Goal: Participate in discussion: Engage in conversation with other users on a specific topic

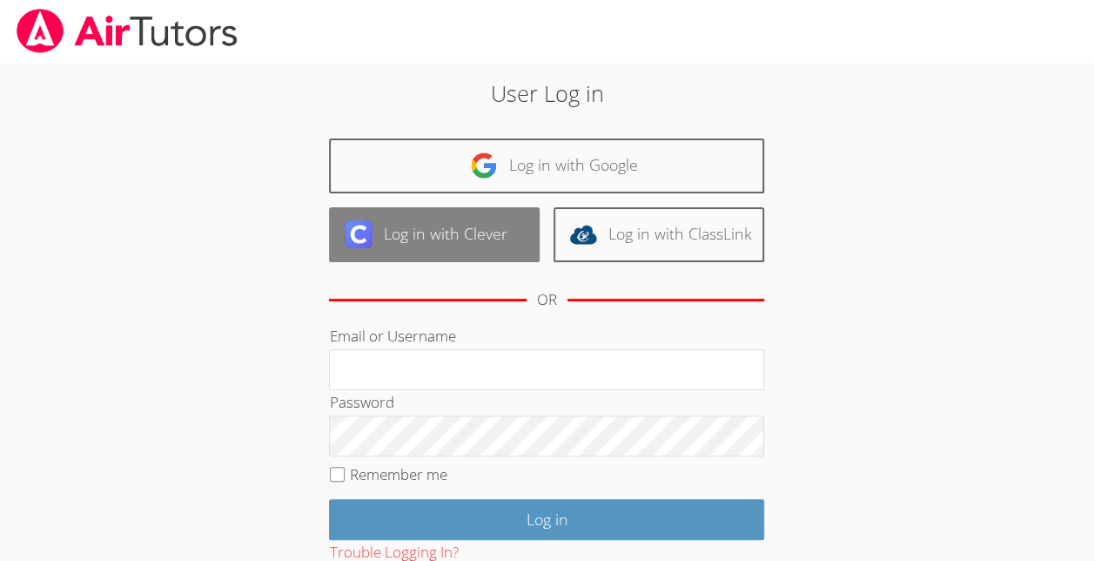
click at [533, 215] on link "Log in with Clever" at bounding box center [434, 234] width 211 height 55
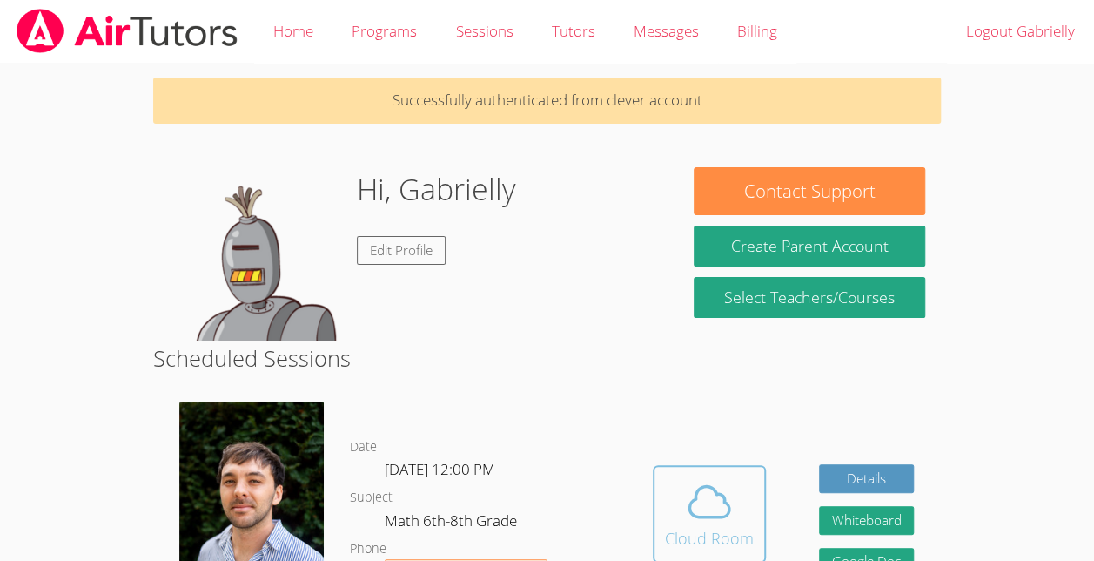
click at [728, 505] on icon at bounding box center [709, 501] width 49 height 49
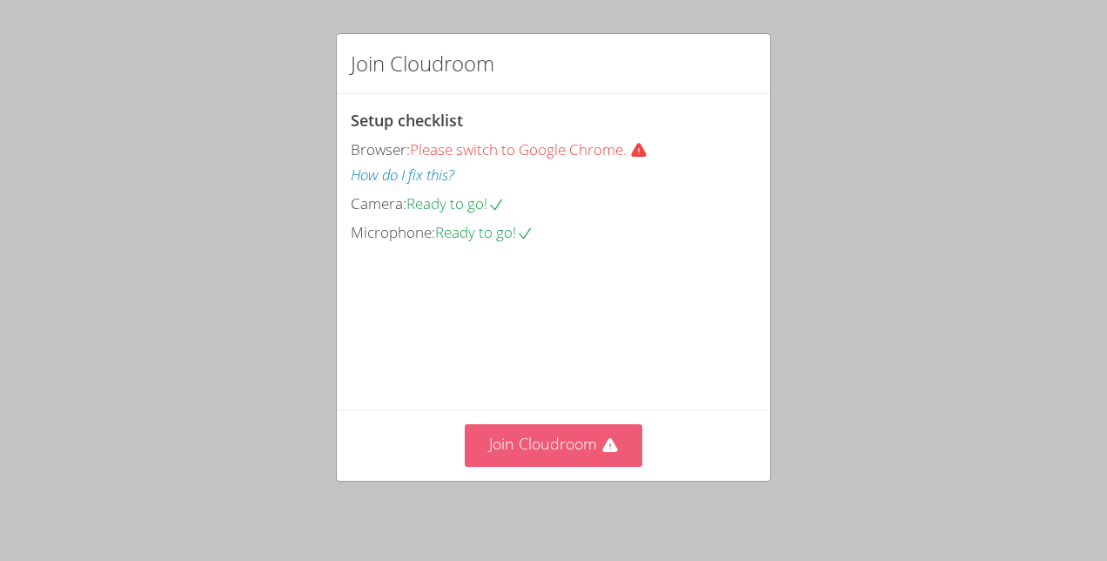
click at [569, 439] on button "Join Cloudroom" at bounding box center [554, 445] width 178 height 43
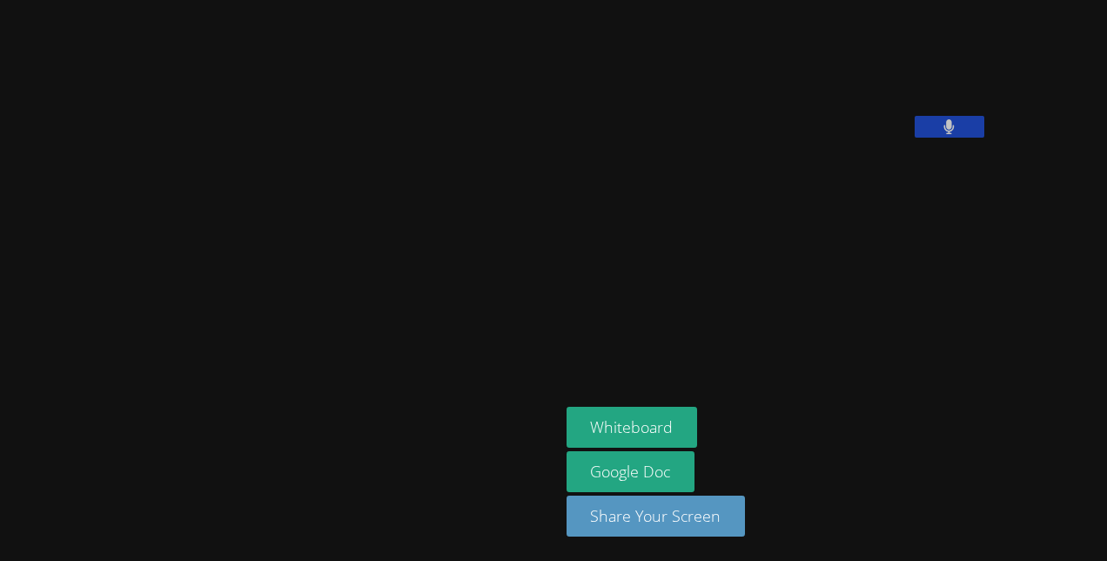
click at [915, 138] on button at bounding box center [950, 127] width 70 height 22
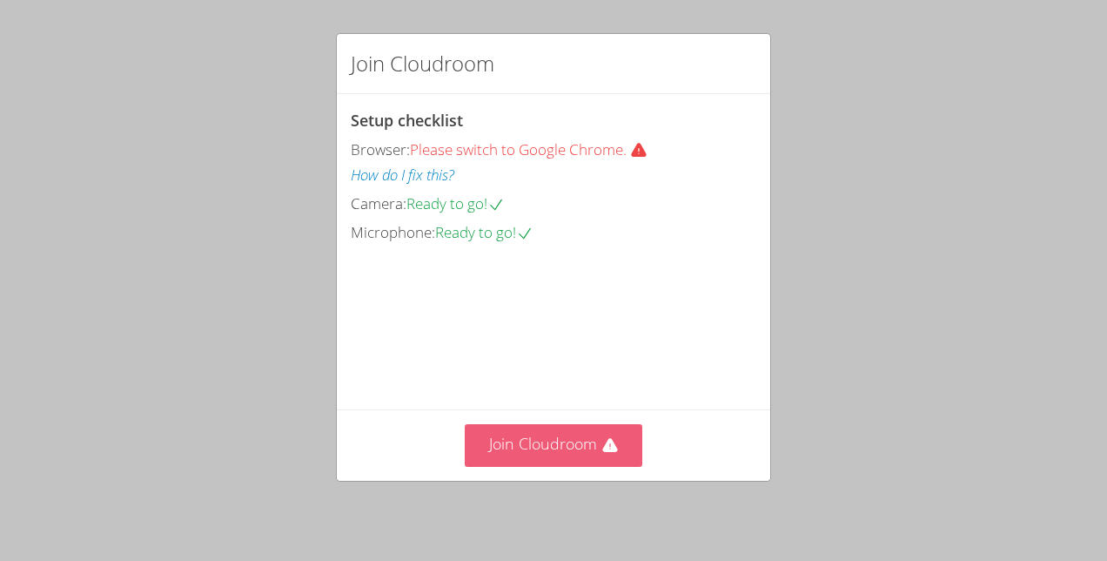
click at [529, 466] on button "Join Cloudroom" at bounding box center [554, 445] width 178 height 43
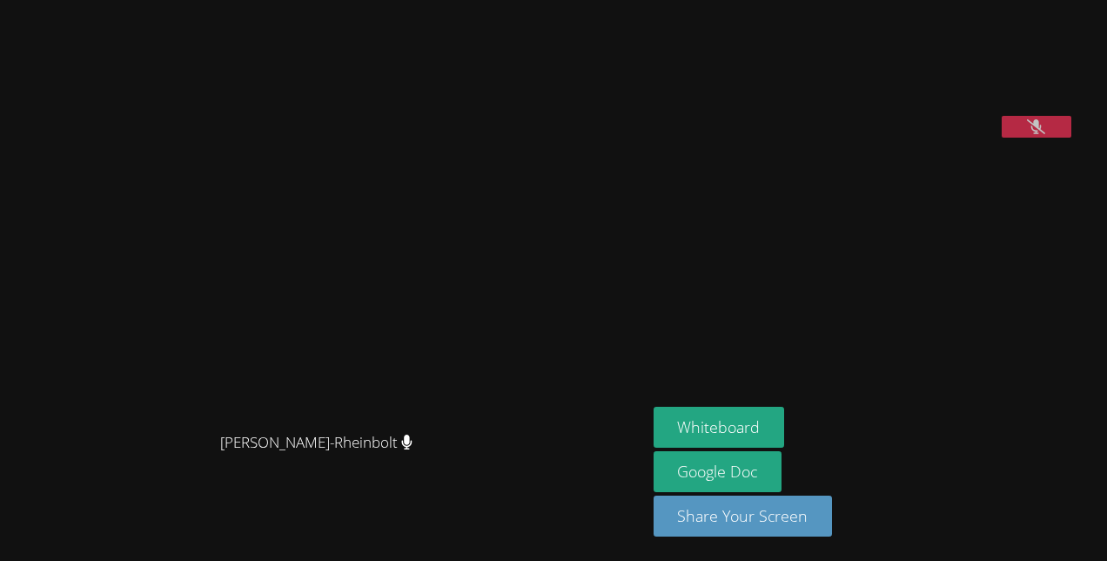
click at [1027, 134] on icon at bounding box center [1036, 126] width 18 height 15
click at [1002, 138] on button at bounding box center [1037, 127] width 70 height 22
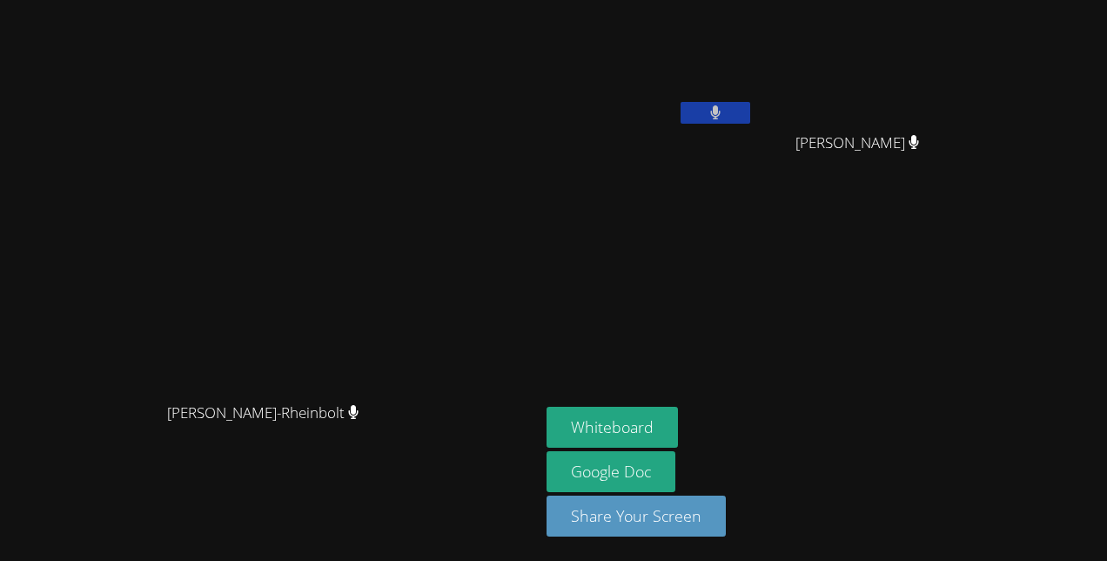
click at [139, 393] on video at bounding box center [269, 246] width 261 height 296
drag, startPoint x: 846, startPoint y: 114, endPoint x: 710, endPoint y: 142, distance: 138.6
click at [710, 142] on div "Gabrielly Coelho Maia" at bounding box center [650, 100] width 207 height 186
click at [750, 109] on button at bounding box center [716, 113] width 70 height 22
click at [724, 110] on icon at bounding box center [715, 112] width 18 height 15
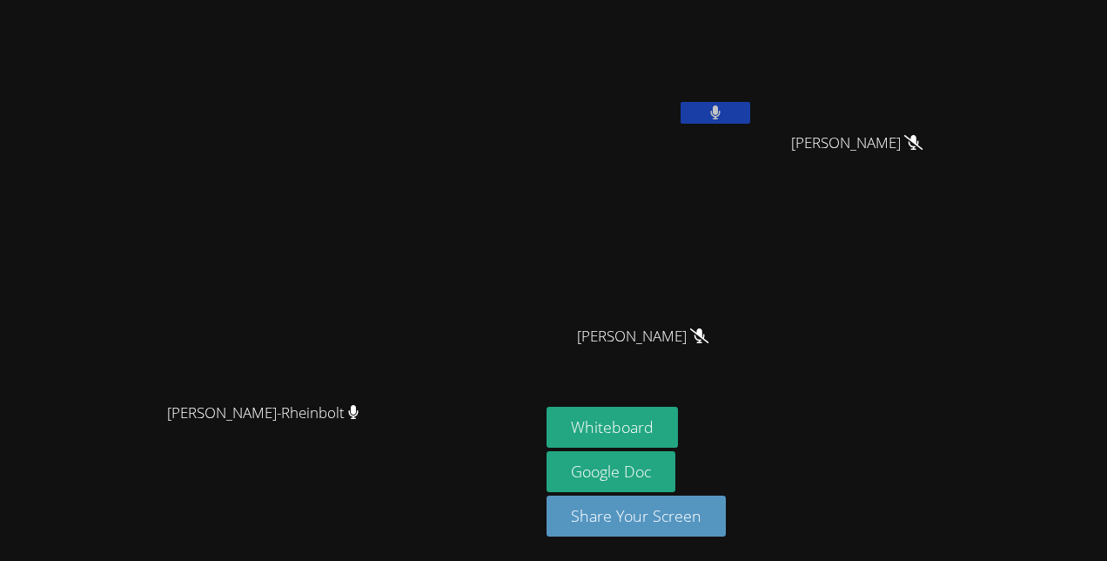
click at [750, 104] on button at bounding box center [716, 113] width 70 height 22
click at [750, 110] on button at bounding box center [716, 113] width 70 height 22
click at [750, 104] on button at bounding box center [716, 113] width 70 height 22
click at [724, 112] on icon at bounding box center [715, 112] width 18 height 15
click at [750, 109] on button at bounding box center [716, 113] width 70 height 22
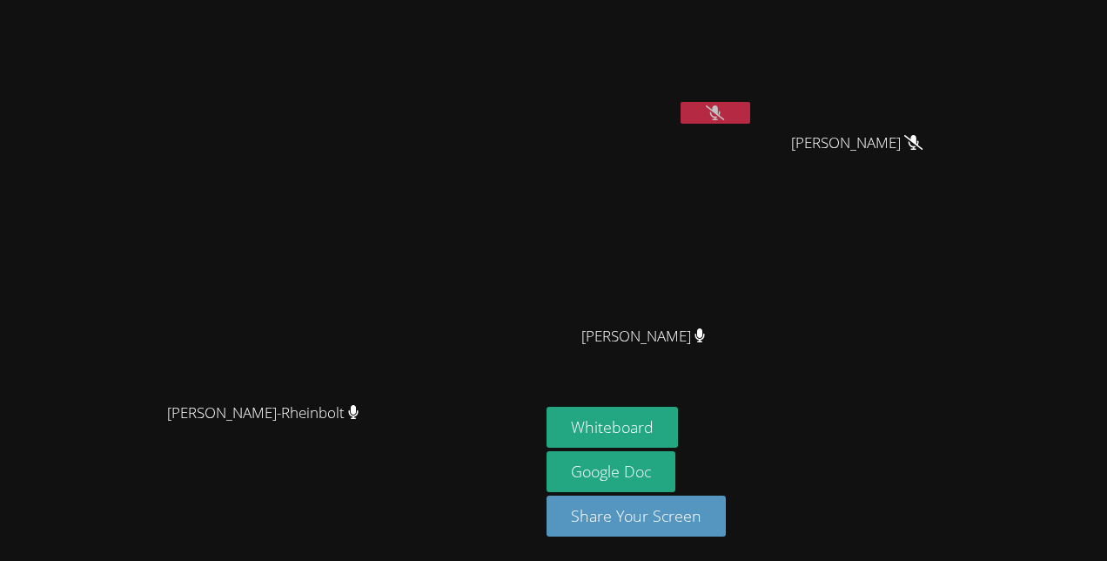
click at [724, 110] on icon at bounding box center [715, 112] width 18 height 15
click at [750, 110] on button at bounding box center [716, 113] width 70 height 22
click at [750, 111] on button at bounding box center [716, 113] width 70 height 22
click at [722, 110] on icon at bounding box center [715, 112] width 11 height 15
click at [750, 113] on button at bounding box center [716, 113] width 70 height 22
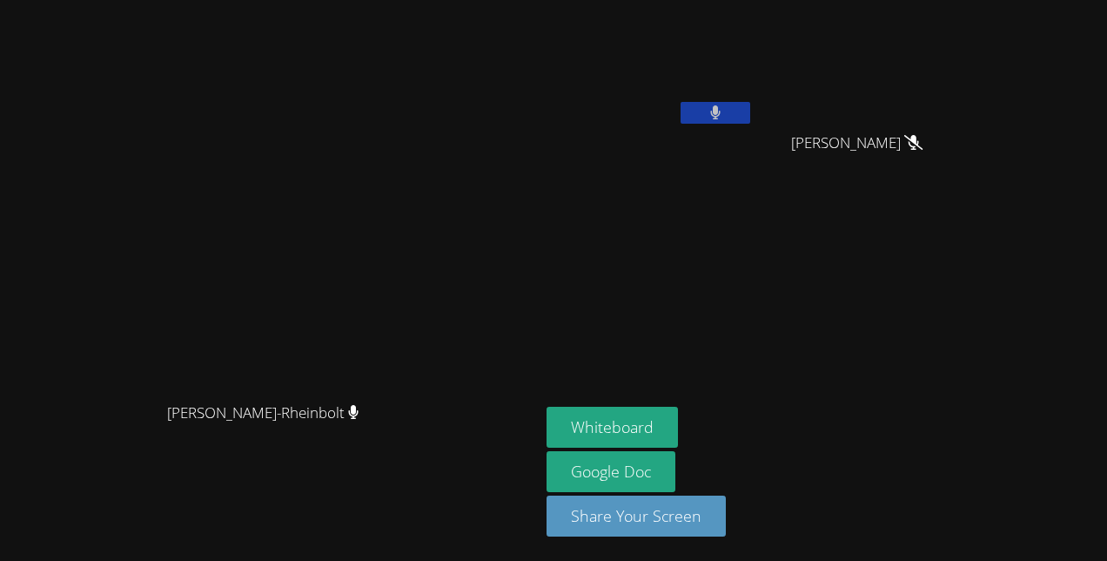
click at [750, 115] on button at bounding box center [716, 113] width 70 height 22
click at [750, 109] on button at bounding box center [716, 113] width 70 height 22
click at [722, 109] on icon at bounding box center [715, 112] width 11 height 15
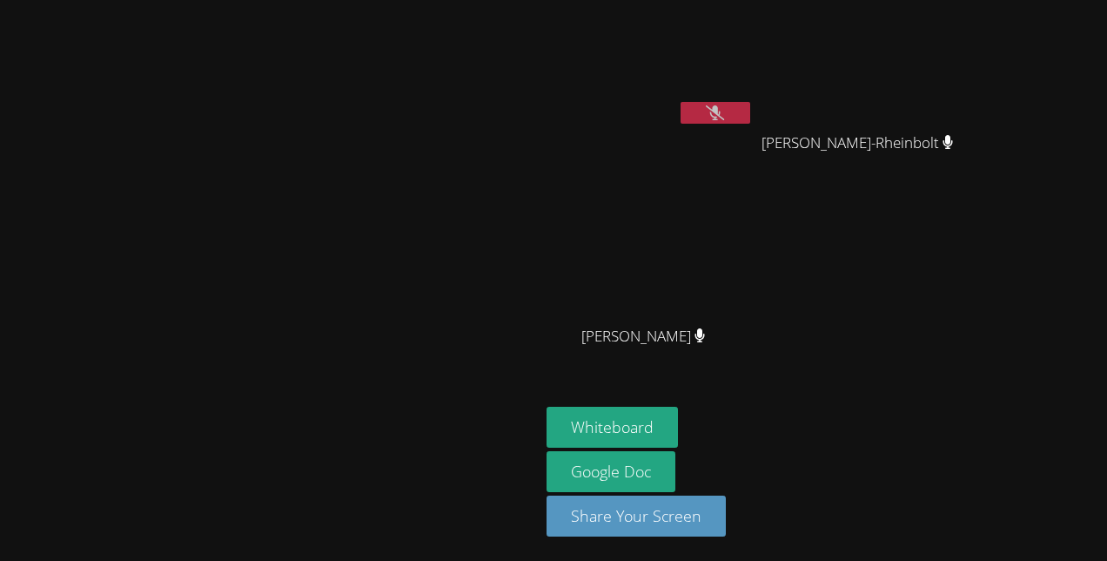
click at [754, 99] on video at bounding box center [650, 65] width 207 height 117
click at [754, 135] on div "Gabrielly Coelho Maia" at bounding box center [650, 100] width 207 height 186
click at [750, 113] on button at bounding box center [716, 113] width 70 height 22
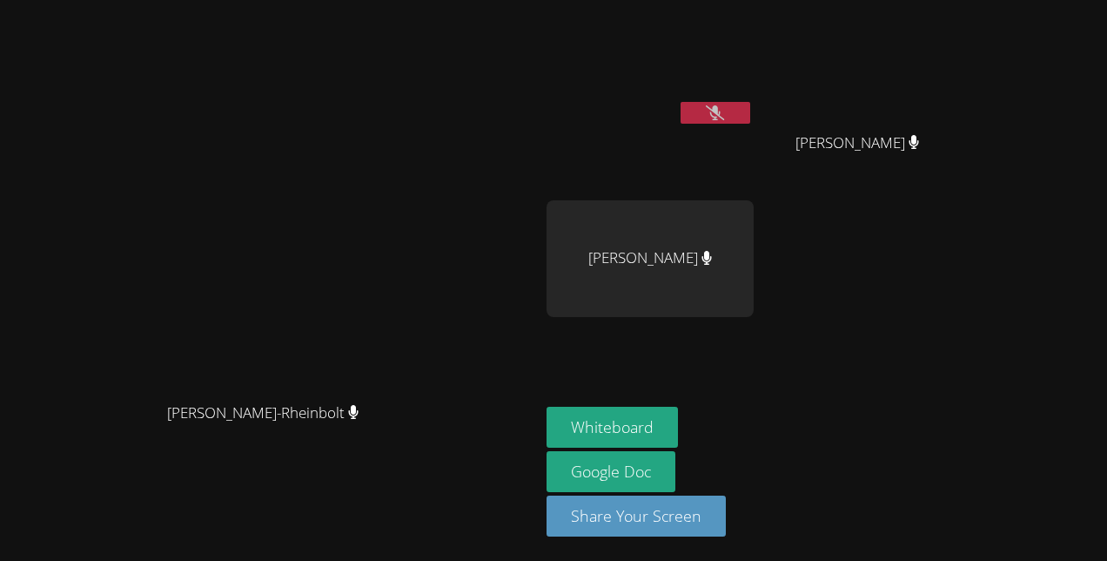
click at [724, 112] on icon at bounding box center [715, 112] width 18 height 15
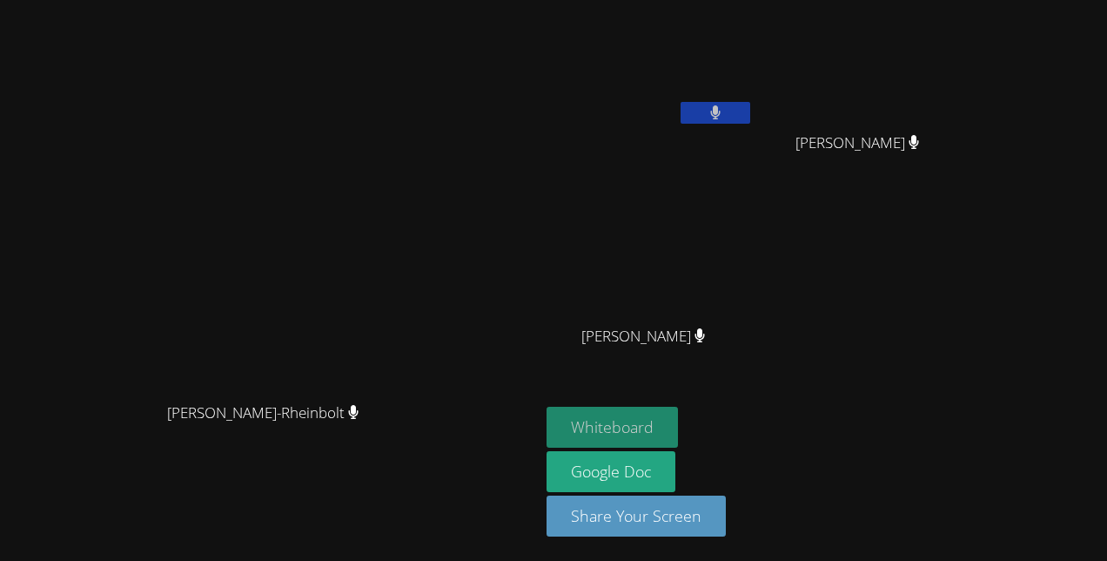
click at [678, 430] on button "Whiteboard" at bounding box center [612, 427] width 131 height 41
click at [750, 120] on button at bounding box center [716, 113] width 70 height 22
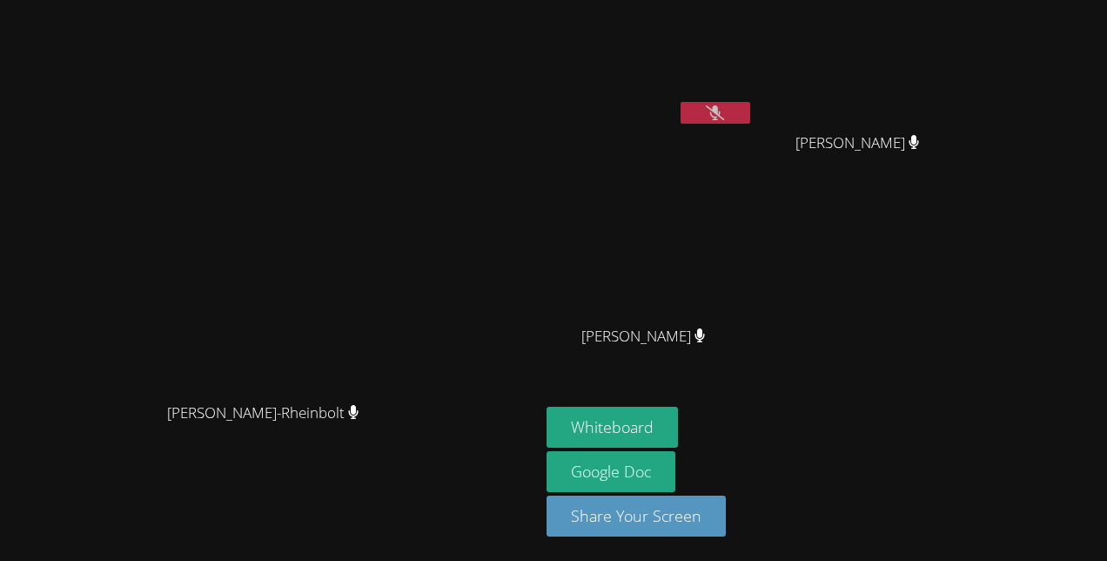
click at [724, 113] on icon at bounding box center [715, 112] width 18 height 15
click at [750, 111] on button at bounding box center [716, 113] width 70 height 22
click at [750, 116] on button at bounding box center [716, 113] width 70 height 22
click at [721, 111] on icon at bounding box center [715, 112] width 10 height 15
click at [754, 97] on video at bounding box center [650, 65] width 207 height 117
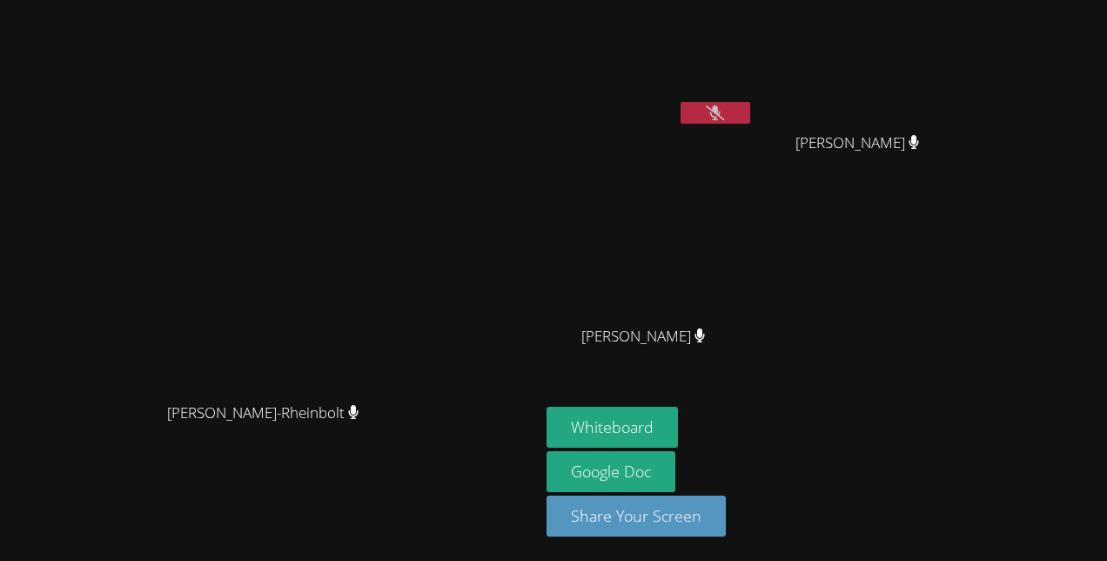
click at [750, 110] on button at bounding box center [716, 113] width 70 height 22
click at [721, 113] on icon at bounding box center [715, 112] width 10 height 15
click at [724, 111] on icon at bounding box center [715, 112] width 18 height 15
click at [722, 111] on icon at bounding box center [715, 112] width 11 height 15
click at [754, 101] on video at bounding box center [650, 65] width 207 height 117
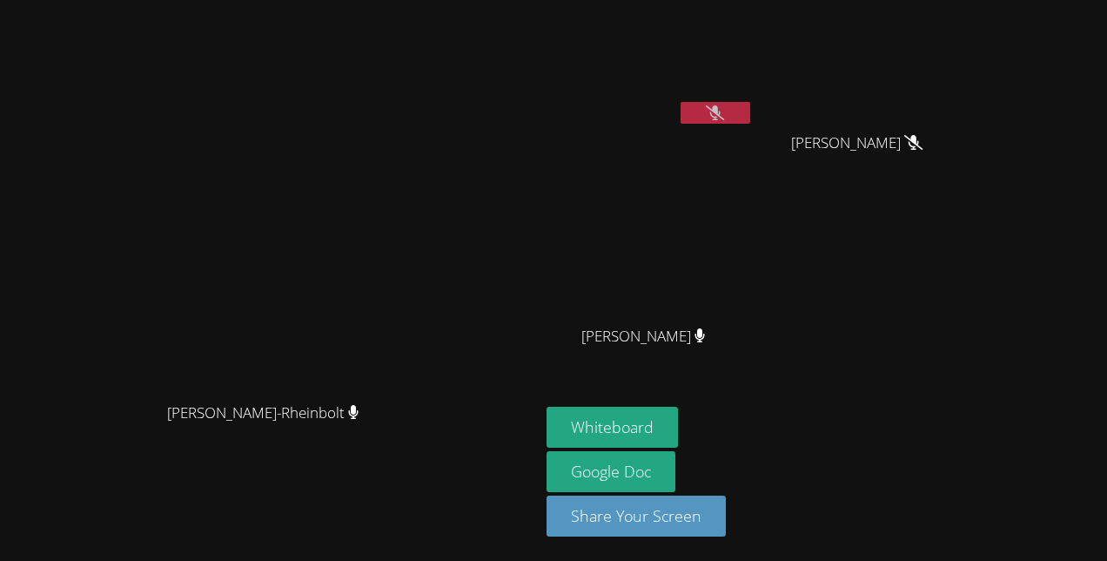
click at [750, 110] on button at bounding box center [716, 113] width 70 height 22
click at [750, 111] on button at bounding box center [716, 113] width 70 height 22
click at [750, 108] on button at bounding box center [716, 113] width 70 height 22
click at [750, 104] on button at bounding box center [716, 113] width 70 height 22
click at [724, 118] on icon at bounding box center [715, 112] width 18 height 15
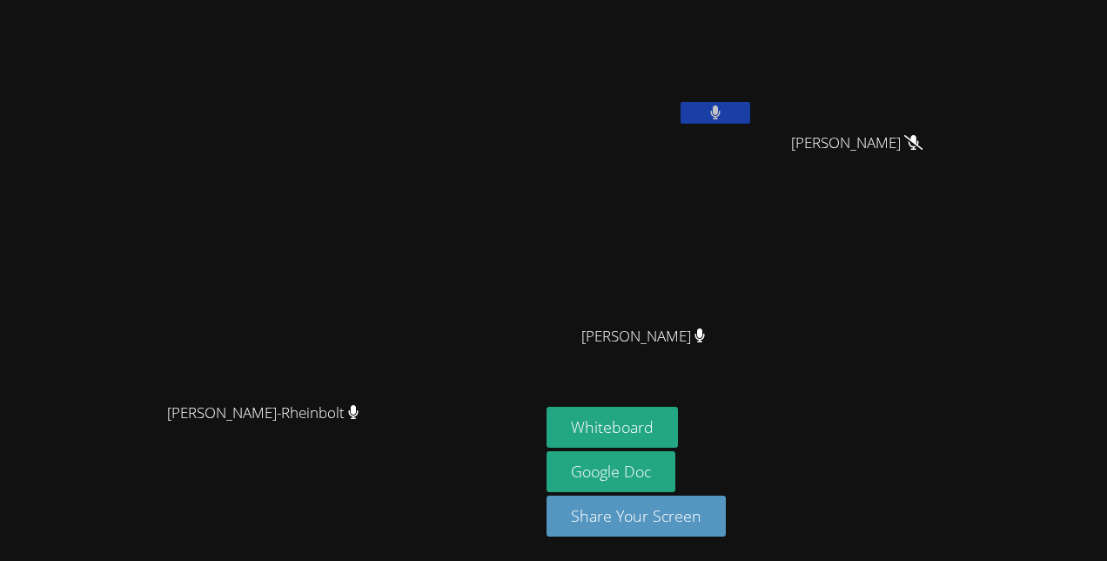
click at [750, 103] on button at bounding box center [716, 113] width 70 height 22
click at [750, 102] on button at bounding box center [716, 113] width 70 height 22
click at [722, 111] on icon at bounding box center [715, 112] width 11 height 15
drag, startPoint x: 1048, startPoint y: 333, endPoint x: 996, endPoint y: 459, distance: 136.6
click at [968, 459] on div "Whiteboard Google Doc Share Your Screen" at bounding box center [757, 479] width 421 height 144
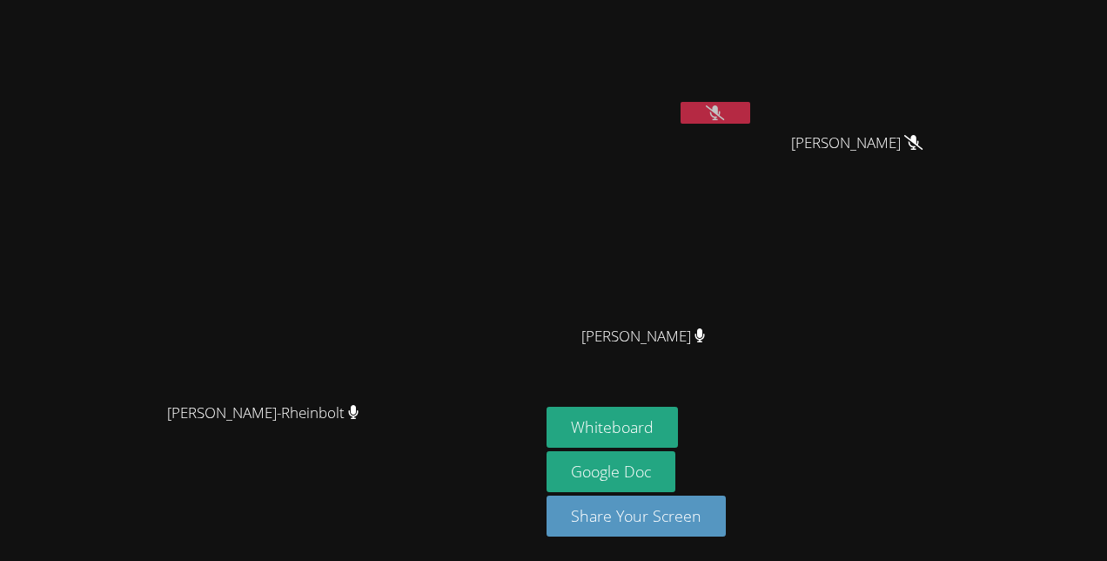
click at [724, 118] on icon at bounding box center [715, 112] width 18 height 15
click at [750, 123] on button at bounding box center [716, 113] width 70 height 22
click at [750, 102] on button at bounding box center [716, 113] width 70 height 22
click at [721, 112] on icon at bounding box center [715, 112] width 10 height 15
click at [750, 113] on button at bounding box center [716, 113] width 70 height 22
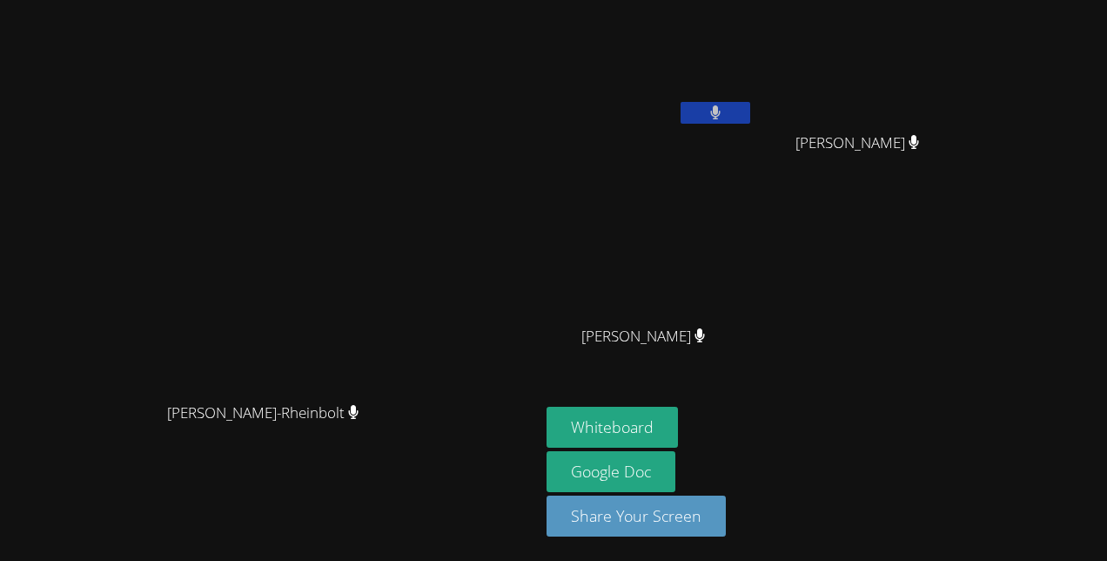
click at [750, 117] on button at bounding box center [716, 113] width 70 height 22
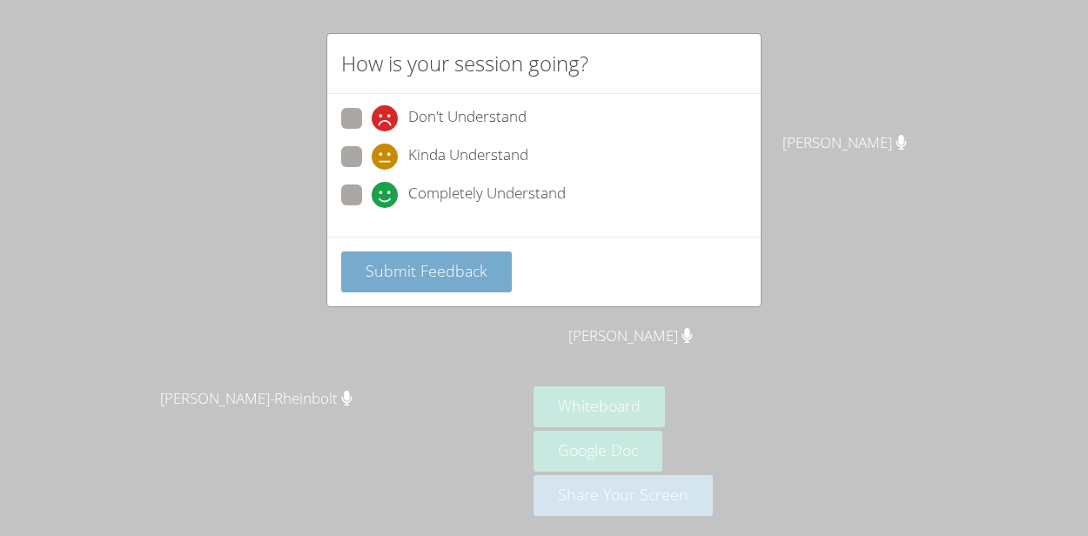
click at [447, 265] on span "Submit Feedback" at bounding box center [427, 270] width 122 height 21
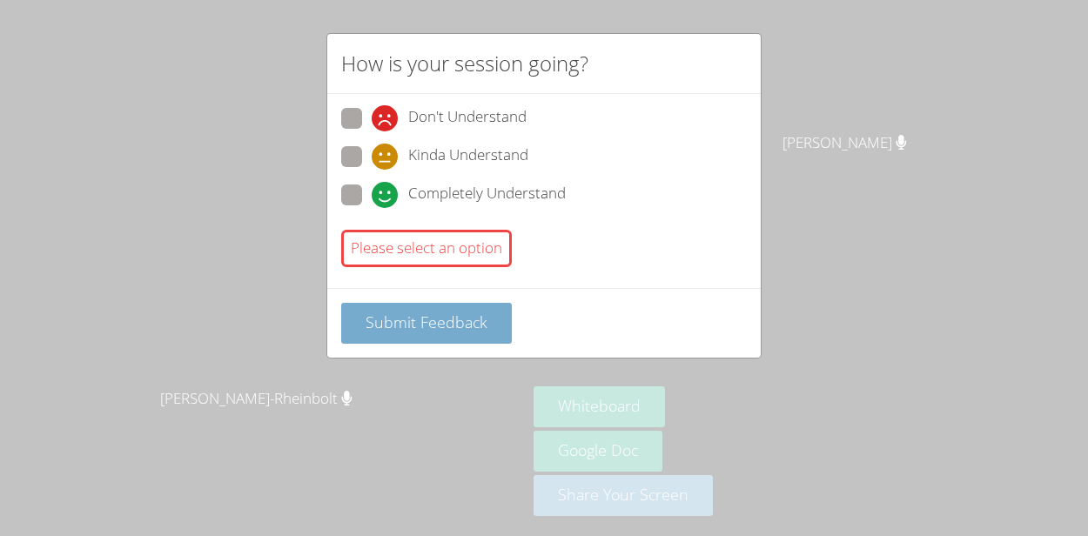
click at [486, 322] on button "Submit Feedback" at bounding box center [426, 323] width 171 height 41
click at [382, 119] on icon at bounding box center [385, 118] width 26 height 26
click at [382, 119] on input "Don't Understand" at bounding box center [379, 115] width 15 height 15
radio input "true"
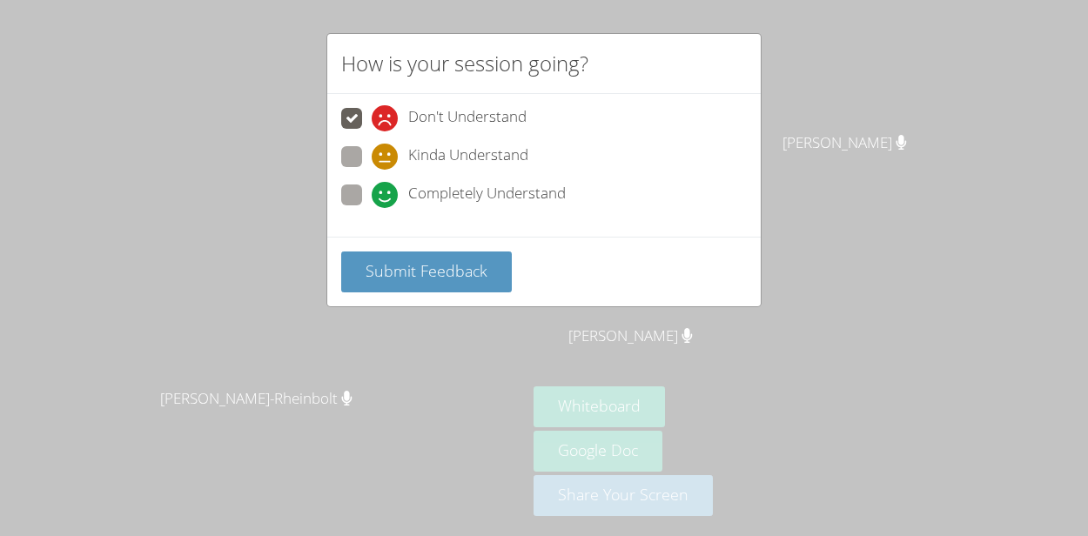
click at [400, 200] on div "Completely Understand" at bounding box center [469, 195] width 194 height 26
click at [387, 199] on input "Completely Understand" at bounding box center [379, 192] width 15 height 15
radio input "true"
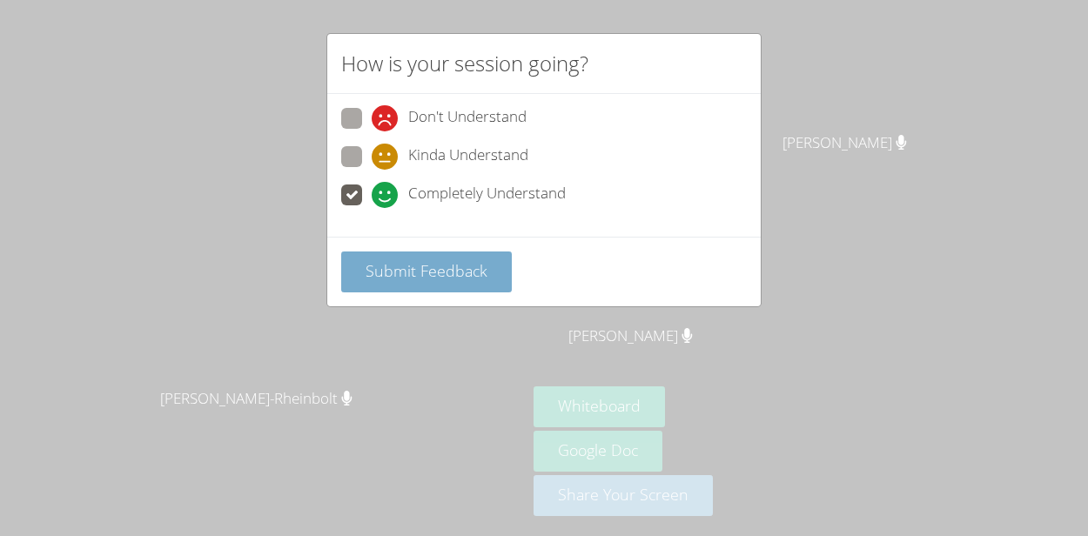
click at [443, 275] on span "Submit Feedback" at bounding box center [427, 270] width 122 height 21
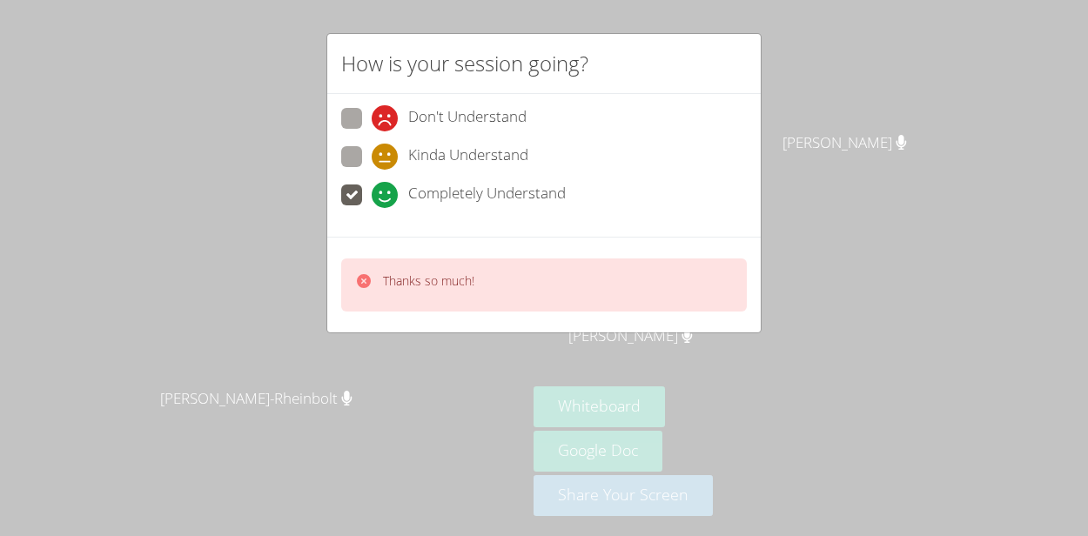
click at [843, 106] on div "How is your session going? Don't Understand Kinda Understand Completely Underst…" at bounding box center [544, 268] width 1088 height 536
click at [826, 125] on div "How is your session going? Don't Understand Kinda Understand Completely Underst…" at bounding box center [544, 268] width 1088 height 536
click at [832, 115] on div "How is your session going? Don't Understand Kinda Understand Completely Underst…" at bounding box center [544, 268] width 1088 height 536
click at [828, 117] on div "How is your session going? Don't Understand Kinda Understand Completely Underst…" at bounding box center [544, 268] width 1088 height 536
click at [811, 124] on div "How is your session going? Don't Understand Kinda Understand Completely Underst…" at bounding box center [544, 268] width 1088 height 536
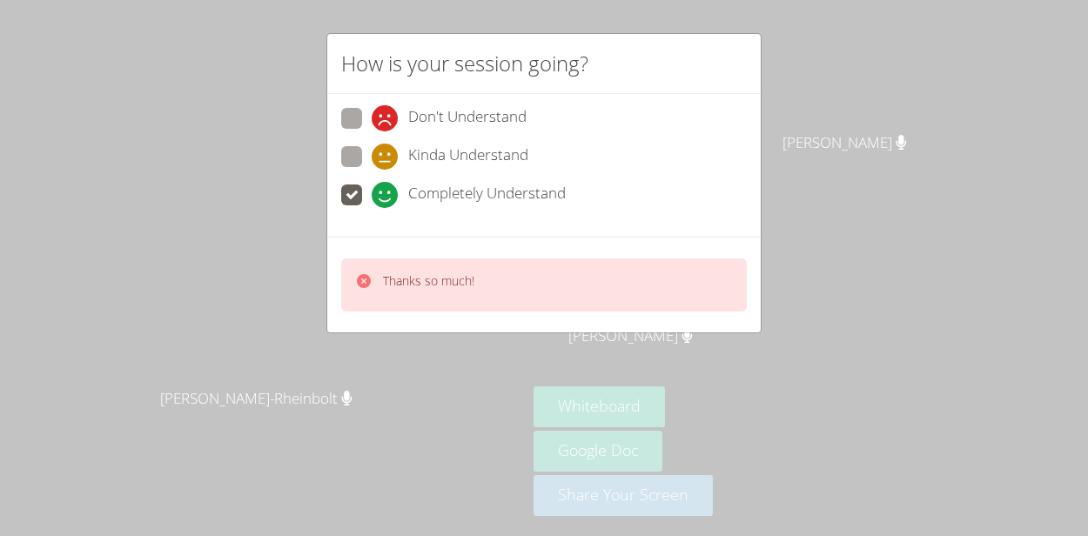
click at [806, 120] on div "How is your session going? Don't Understand Kinda Understand Completely Underst…" at bounding box center [544, 268] width 1088 height 536
click at [805, 149] on div "How is your session going? Don't Understand Kinda Understand Completely Underst…" at bounding box center [544, 268] width 1088 height 536
click at [809, 141] on div "How is your session going? Don't Understand Kinda Understand Completely Underst…" at bounding box center [544, 268] width 1088 height 536
click at [805, 149] on div "How is your session going? Don't Understand Kinda Understand Completely Underst…" at bounding box center [544, 268] width 1088 height 536
click at [805, 124] on div "How is your session going? Don't Understand Kinda Understand Completely Underst…" at bounding box center [544, 268] width 1088 height 536
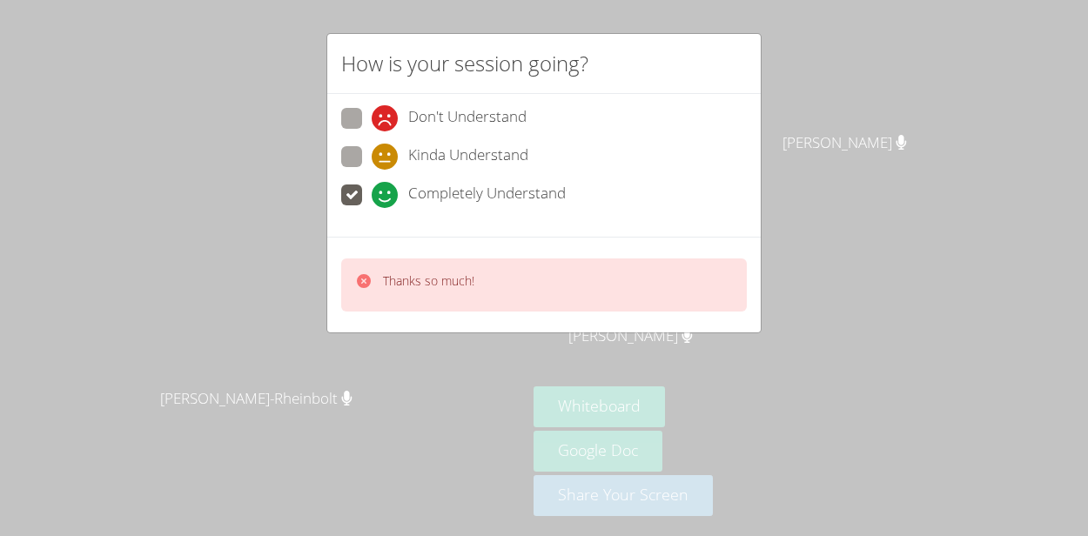
click at [816, 120] on div "How is your session going? Don't Understand Kinda Understand Completely Underst…" at bounding box center [544, 268] width 1088 height 536
click at [817, 117] on div "How is your session going? Don't Understand Kinda Understand Completely Underst…" at bounding box center [544, 268] width 1088 height 536
click at [811, 113] on div "How is your session going? Don't Understand Kinda Understand Completely Underst…" at bounding box center [544, 268] width 1088 height 536
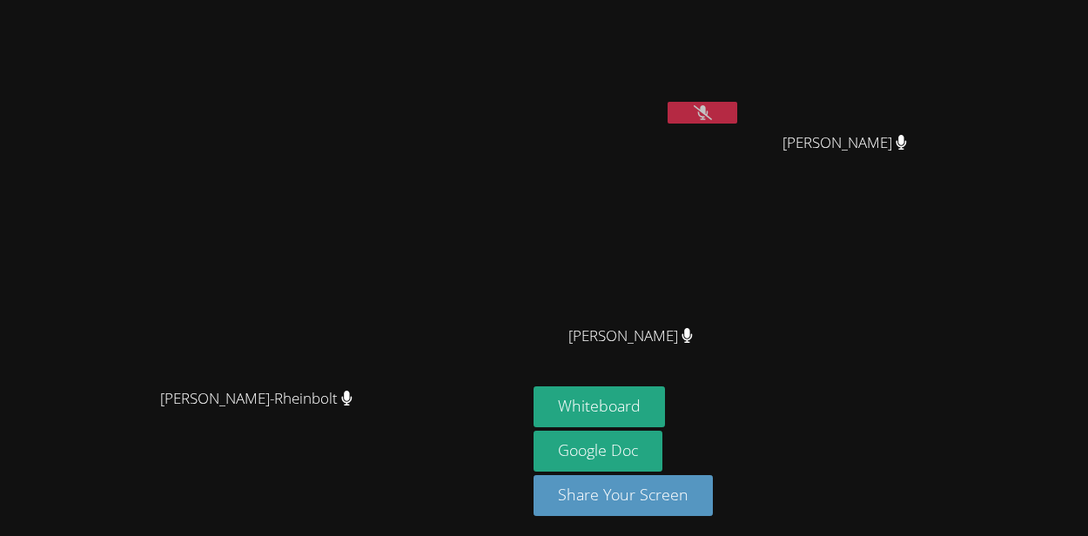
click at [737, 120] on button at bounding box center [703, 113] width 70 height 22
click at [737, 118] on button at bounding box center [703, 113] width 70 height 22
click at [712, 111] on icon at bounding box center [703, 112] width 18 height 15
click at [708, 112] on icon at bounding box center [702, 112] width 10 height 15
click at [712, 111] on icon at bounding box center [703, 112] width 18 height 15
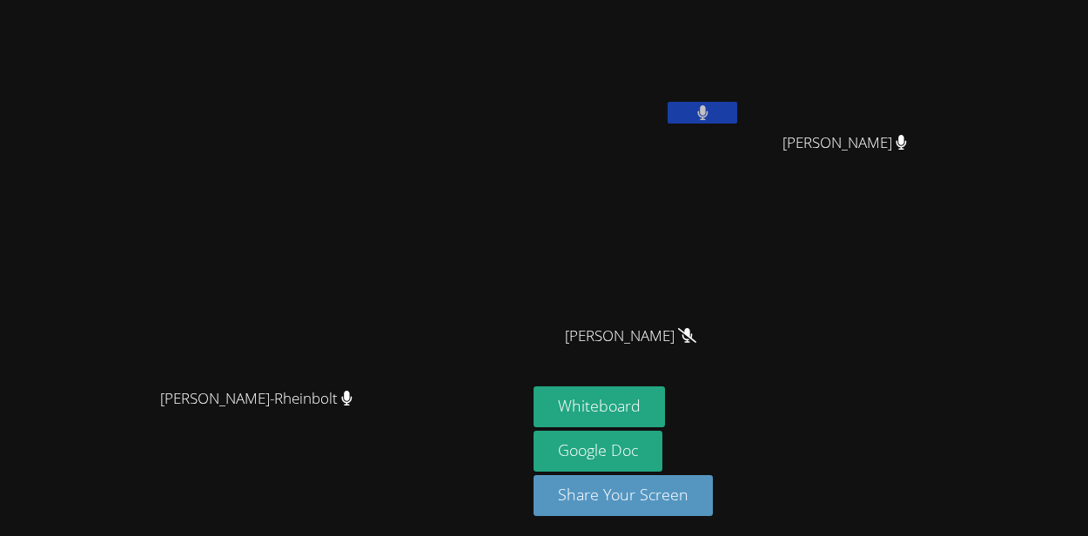
click at [737, 105] on button at bounding box center [703, 113] width 70 height 22
click at [741, 138] on div "Gabrielly Coelho Maia" at bounding box center [637, 100] width 207 height 186
click at [737, 116] on button at bounding box center [703, 113] width 70 height 22
click at [712, 109] on icon at bounding box center [703, 112] width 18 height 15
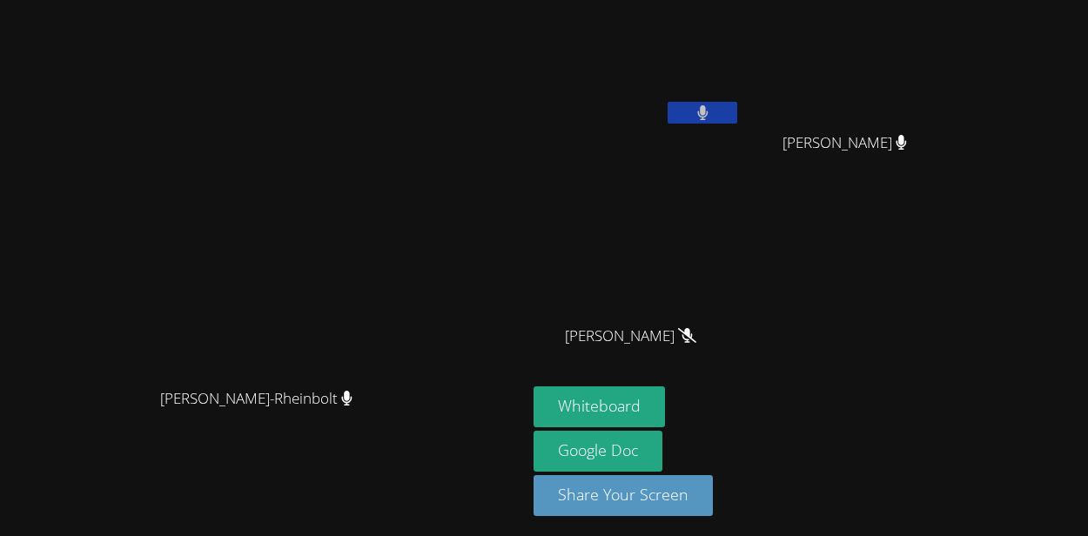
click at [737, 112] on button at bounding box center [703, 113] width 70 height 22
click at [737, 110] on button at bounding box center [703, 113] width 70 height 22
click at [737, 109] on button at bounding box center [703, 113] width 70 height 22
click at [712, 118] on icon at bounding box center [703, 112] width 18 height 15
click at [737, 123] on button at bounding box center [703, 113] width 70 height 22
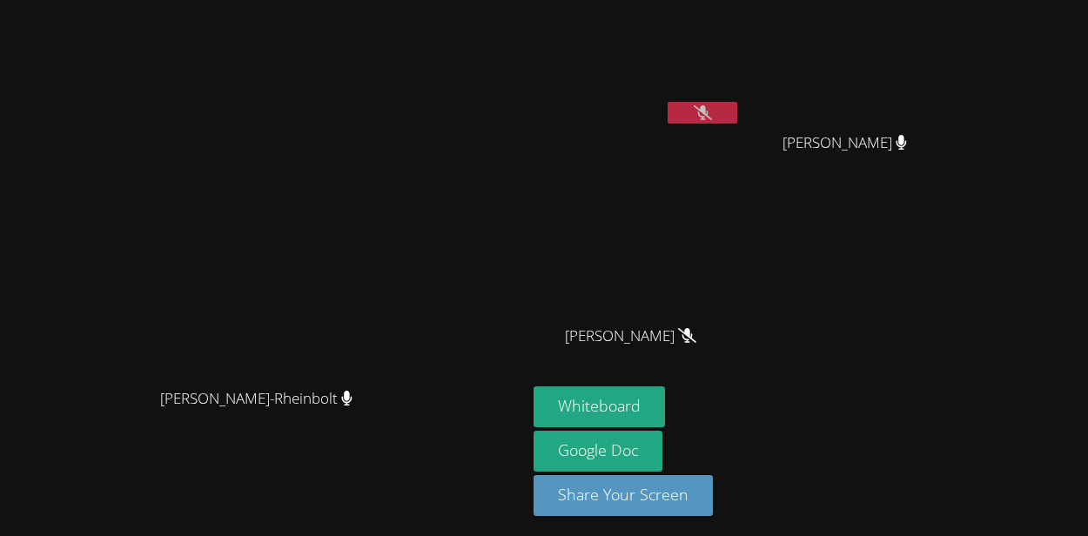
click at [737, 123] on button at bounding box center [703, 113] width 70 height 22
